Goal: Information Seeking & Learning: Check status

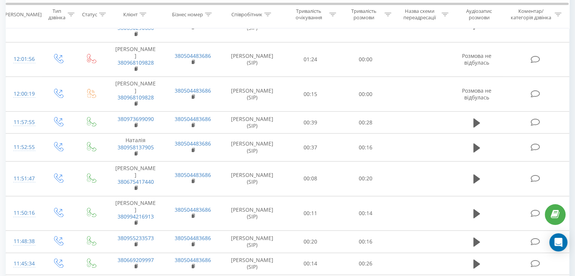
scroll to position [850, 0]
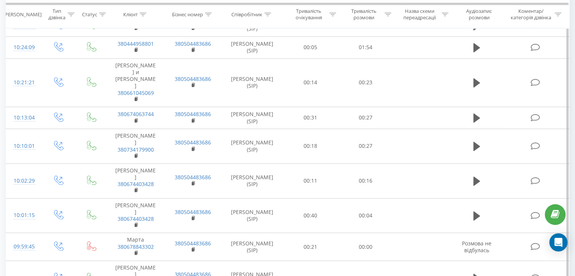
scroll to position [665, 0]
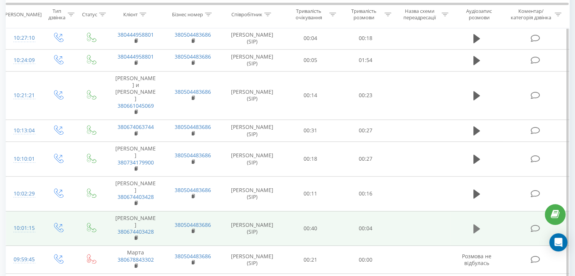
click at [473, 224] on icon at bounding box center [476, 228] width 7 height 9
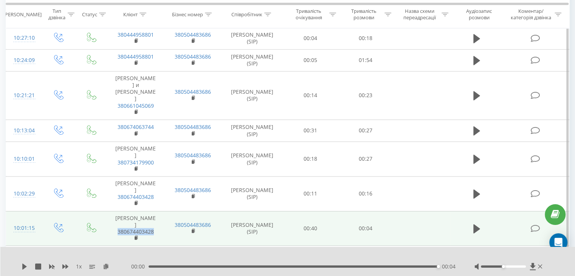
drag, startPoint x: 159, startPoint y: 184, endPoint x: 118, endPoint y: 186, distance: 40.5
click at [118, 211] on td "Сергей 380674403428" at bounding box center [135, 228] width 57 height 35
click at [136, 235] on icon at bounding box center [137, 237] width 4 height 5
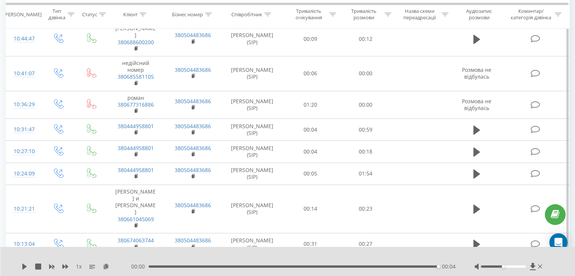
scroll to position [513, 0]
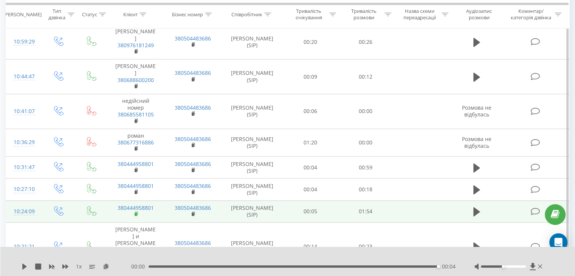
click at [137, 212] on icon at bounding box center [136, 213] width 3 height 3
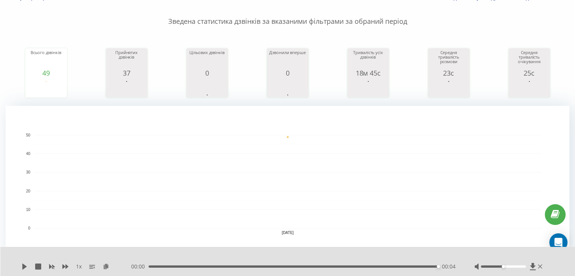
scroll to position [0, 0]
